Goal: Task Accomplishment & Management: Manage account settings

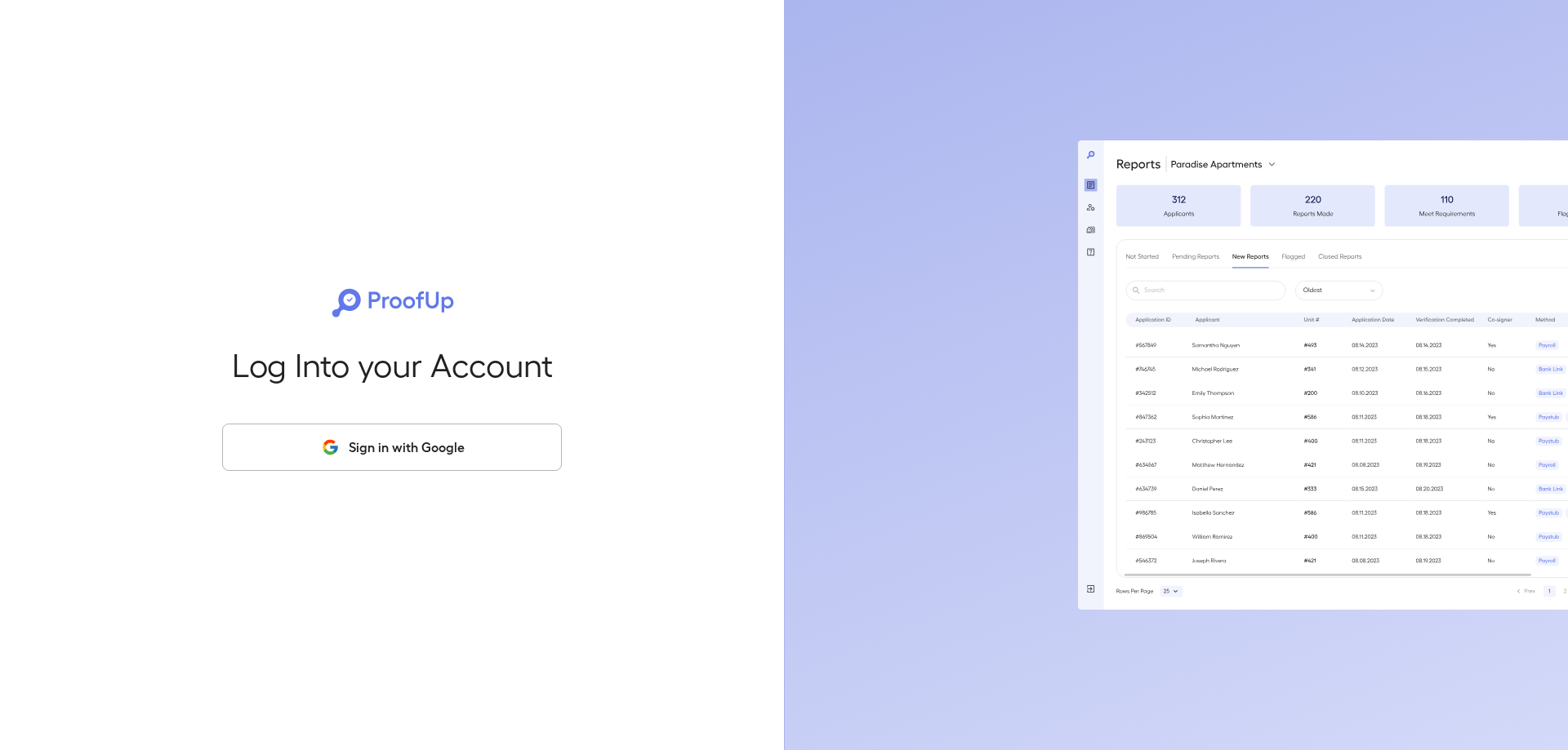
click at [265, 433] on button "Sign in with Google" at bounding box center [391, 447] width 339 height 48
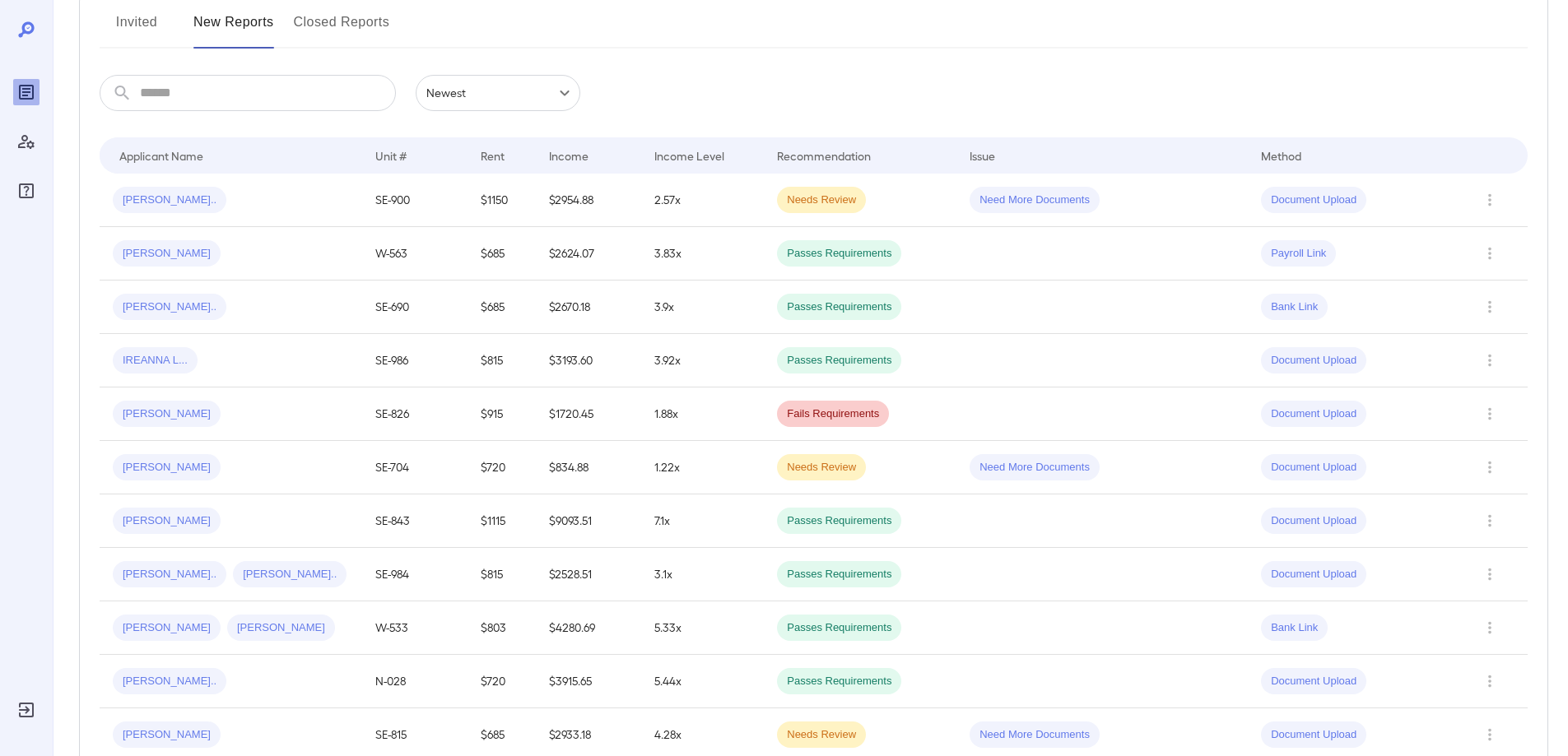
scroll to position [82, 0]
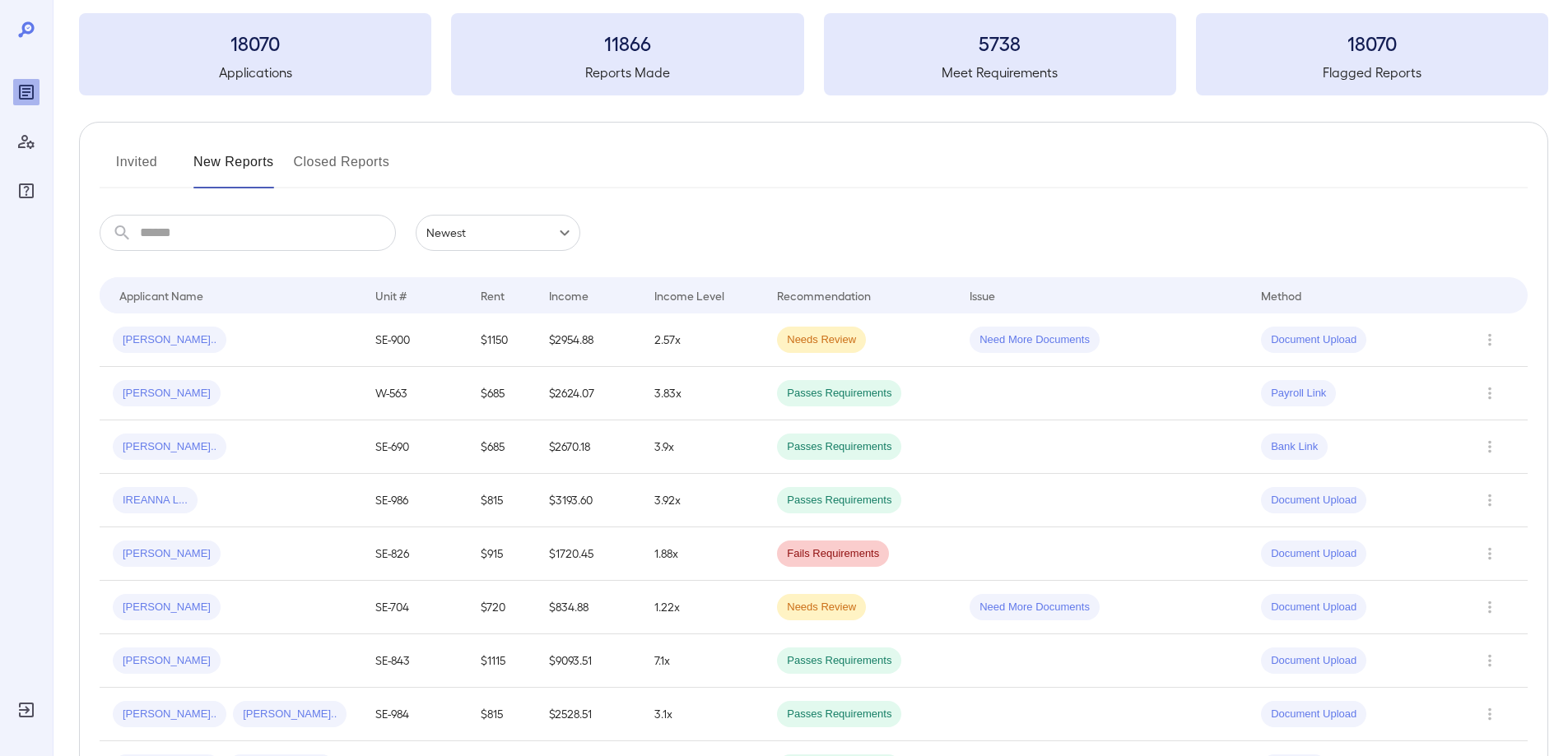
click at [105, 169] on button "Invited" at bounding box center [136, 169] width 74 height 39
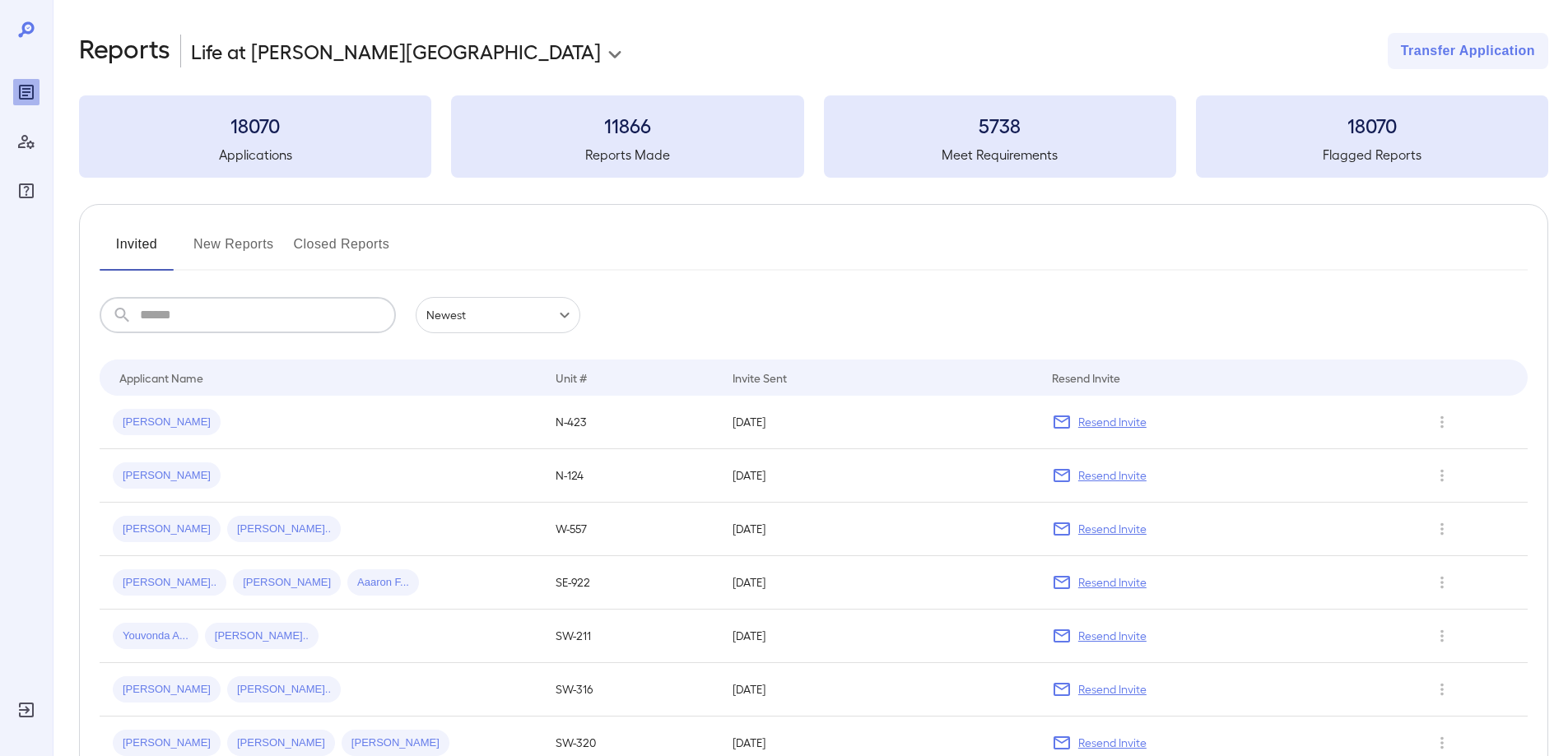
click at [240, 313] on input "text" at bounding box center [267, 315] width 256 height 36
click at [234, 249] on button "New Reports" at bounding box center [234, 251] width 81 height 39
